Goal: Book appointment/travel/reservation

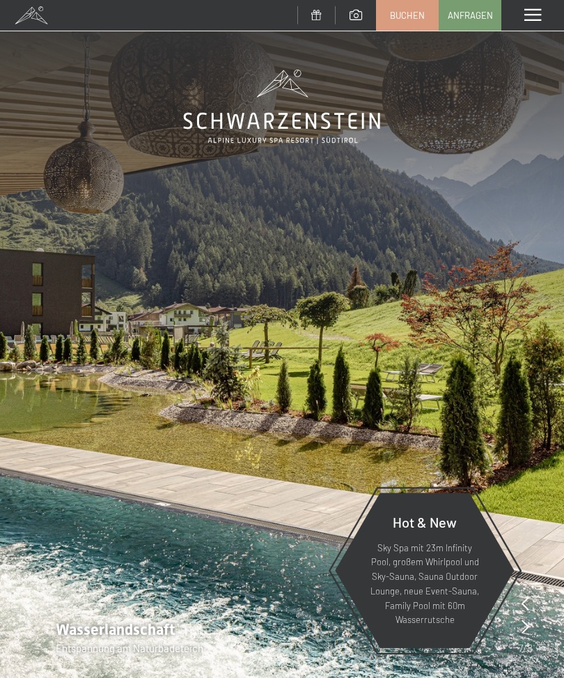
click at [536, 19] on span at bounding box center [532, 15] width 17 height 13
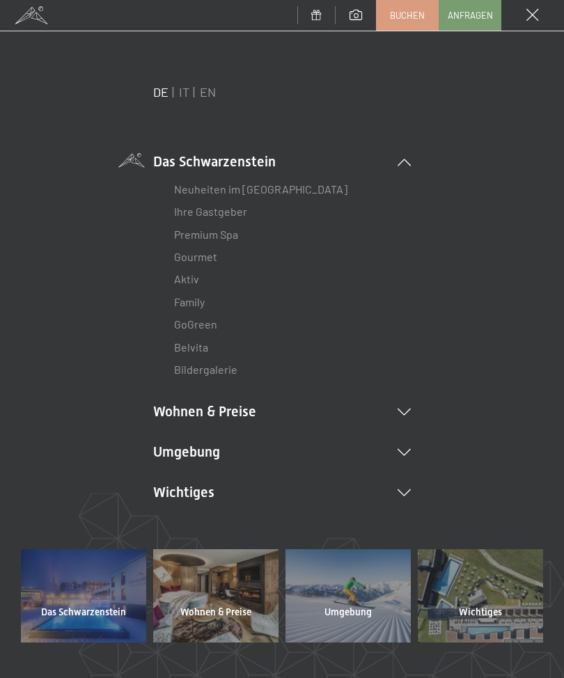
click at [400, 395] on ul "Das Schwarzenstein Neuheiten im Schwarzenstein Ihre Gastgeber Premium Spa Gourm…" at bounding box center [282, 327] width 258 height 351
click at [214, 402] on li "Wohnen & Preise Inklusivleistungen Zimmer & Preise Liste Angebote Liste Familie…" at bounding box center [282, 411] width 258 height 19
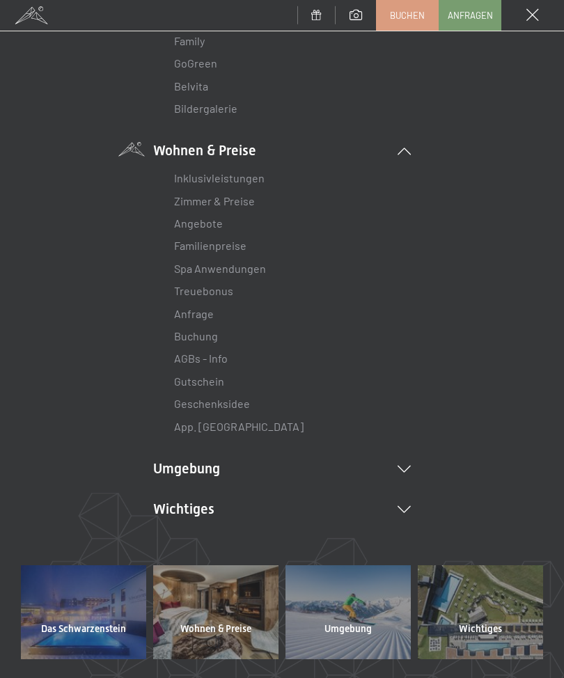
scroll to position [329, 0]
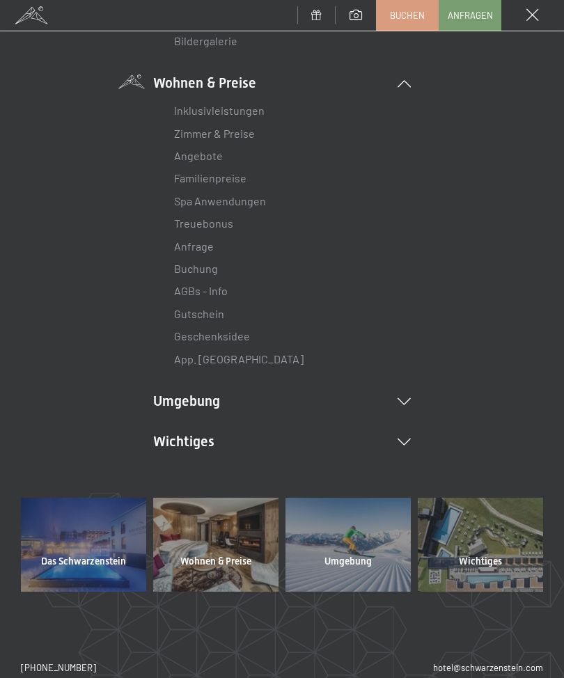
click at [201, 136] on link "Zimmer & Preise" at bounding box center [214, 133] width 81 height 13
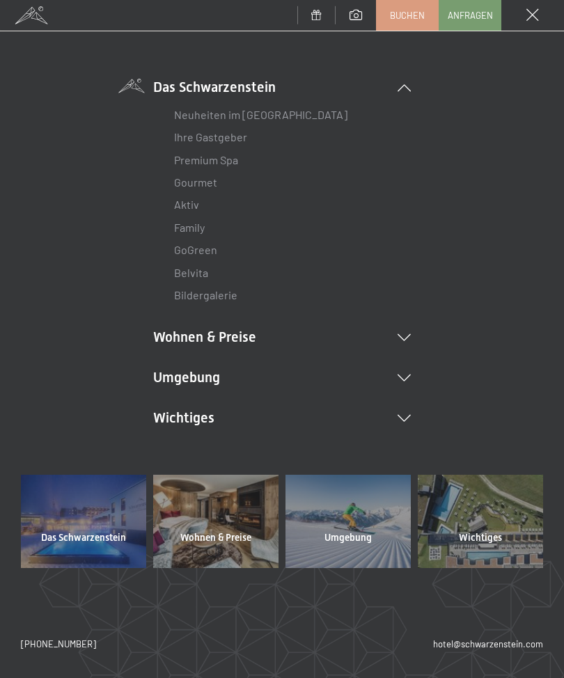
scroll to position [70, 0]
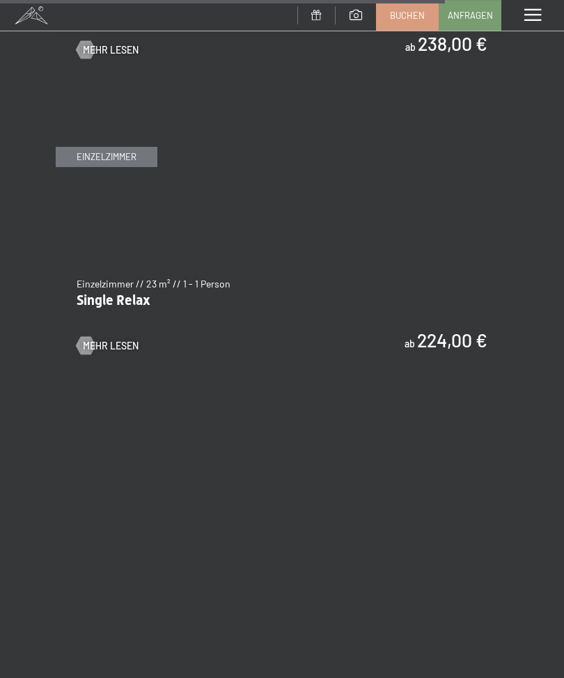
scroll to position [4183, 0]
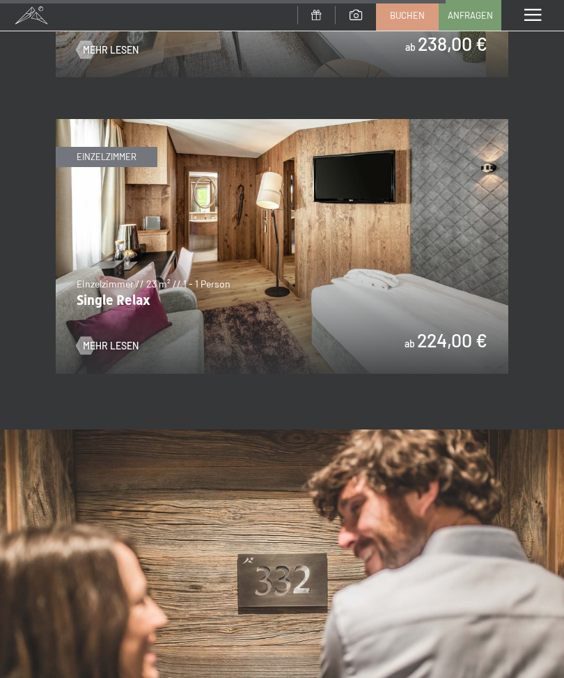
click at [96, 339] on span "Mehr Lesen" at bounding box center [111, 346] width 56 height 14
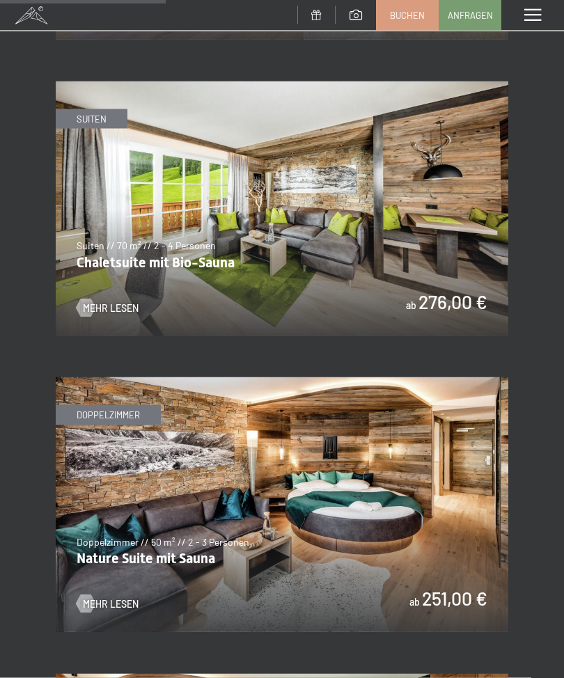
scroll to position [1555, 0]
click at [81, 299] on div at bounding box center [86, 308] width 10 height 18
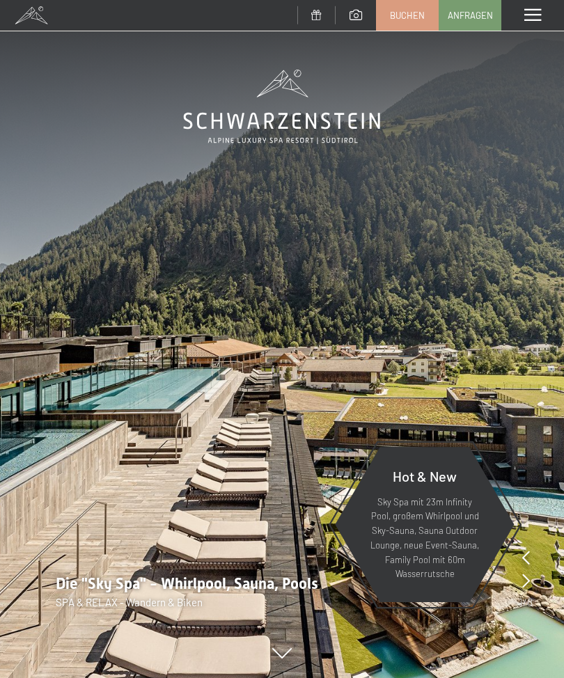
click at [531, 12] on span at bounding box center [532, 15] width 17 height 13
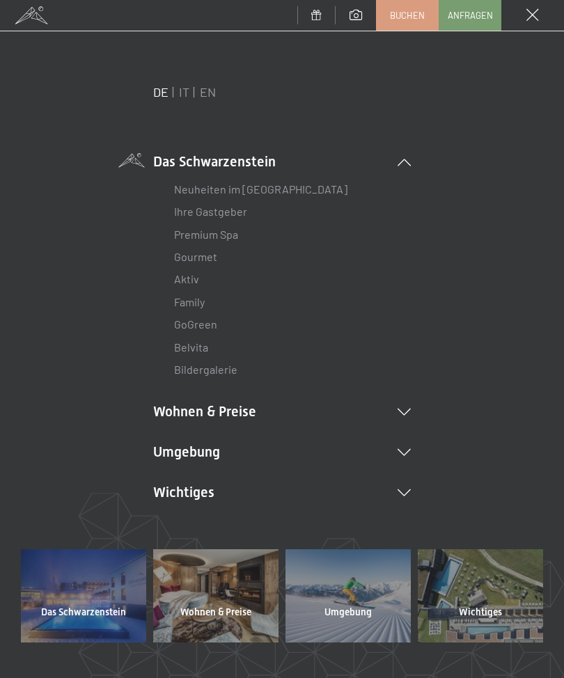
click at [166, 415] on li "Wohnen & Preise Inklusivleistungen Zimmer & Preise Liste Angebote Liste Familie…" at bounding box center [282, 411] width 258 height 19
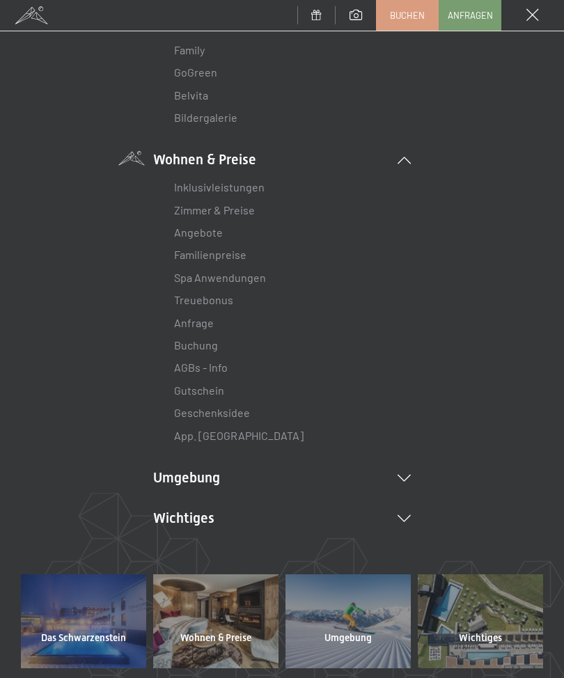
scroll to position [253, 0]
click at [199, 235] on link "Angebote" at bounding box center [198, 231] width 49 height 13
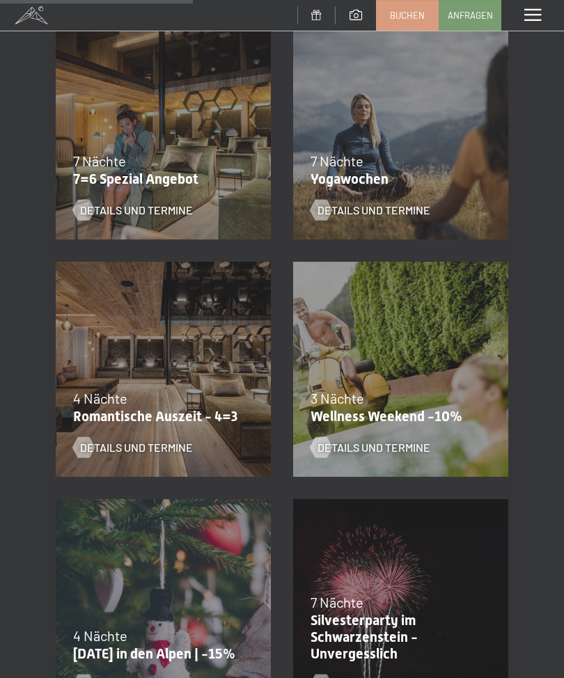
scroll to position [779, 0]
click at [127, 212] on span "Details und Termine" at bounding box center [136, 210] width 113 height 15
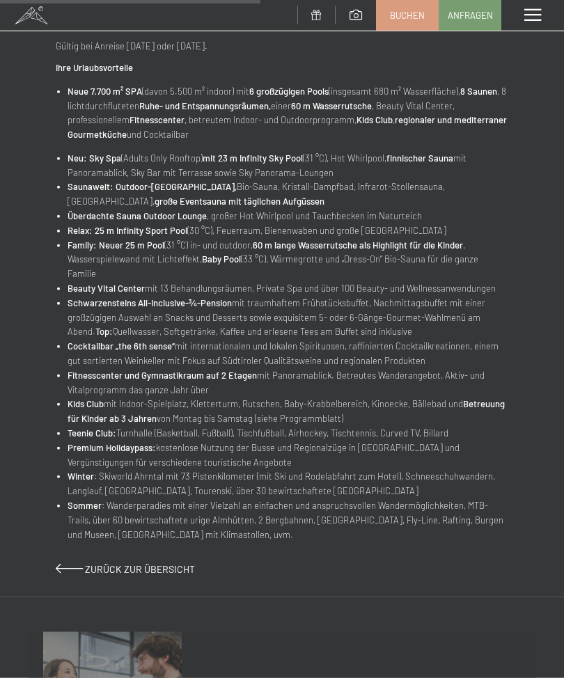
scroll to position [511, 0]
